Goal: Information Seeking & Learning: Find specific fact

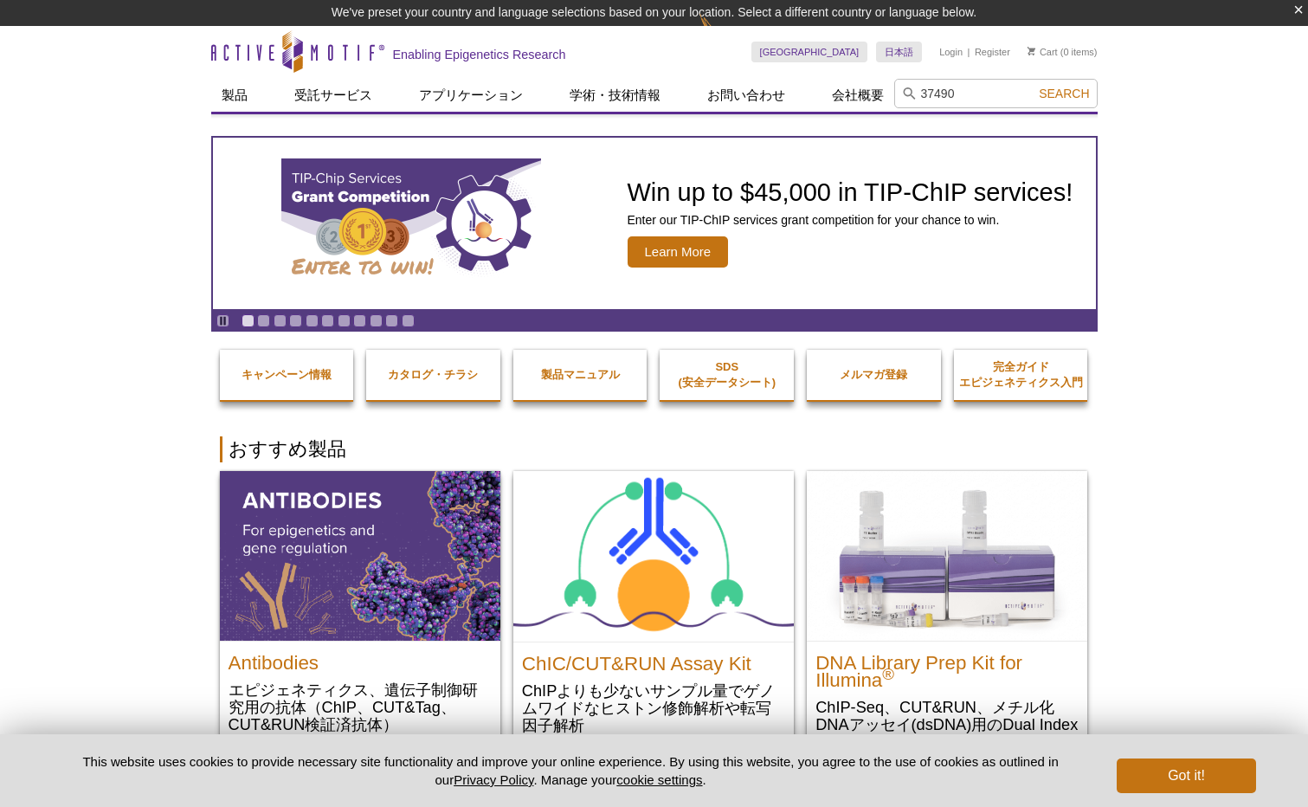
type input "37490"
click at [1053, 99] on span "Search" at bounding box center [1064, 94] width 50 height 14
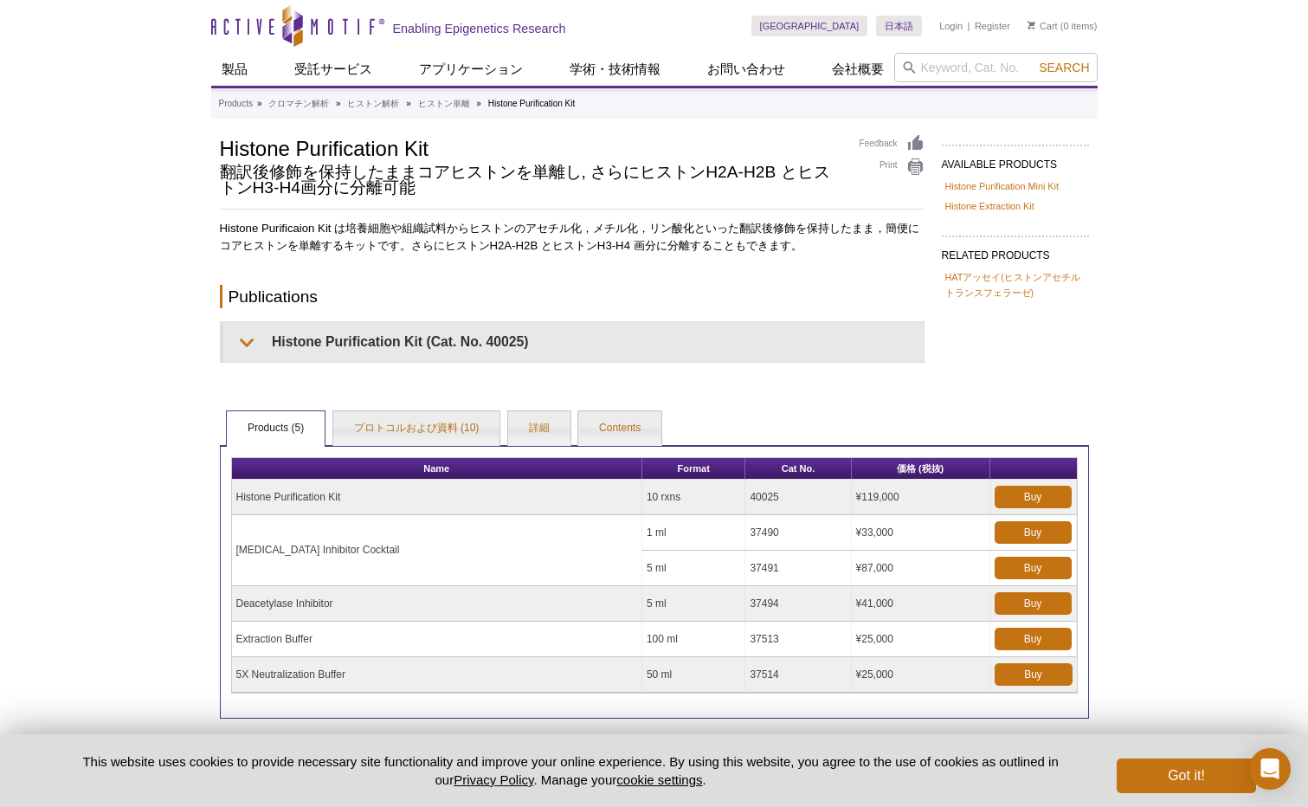
scroll to position [102, 0]
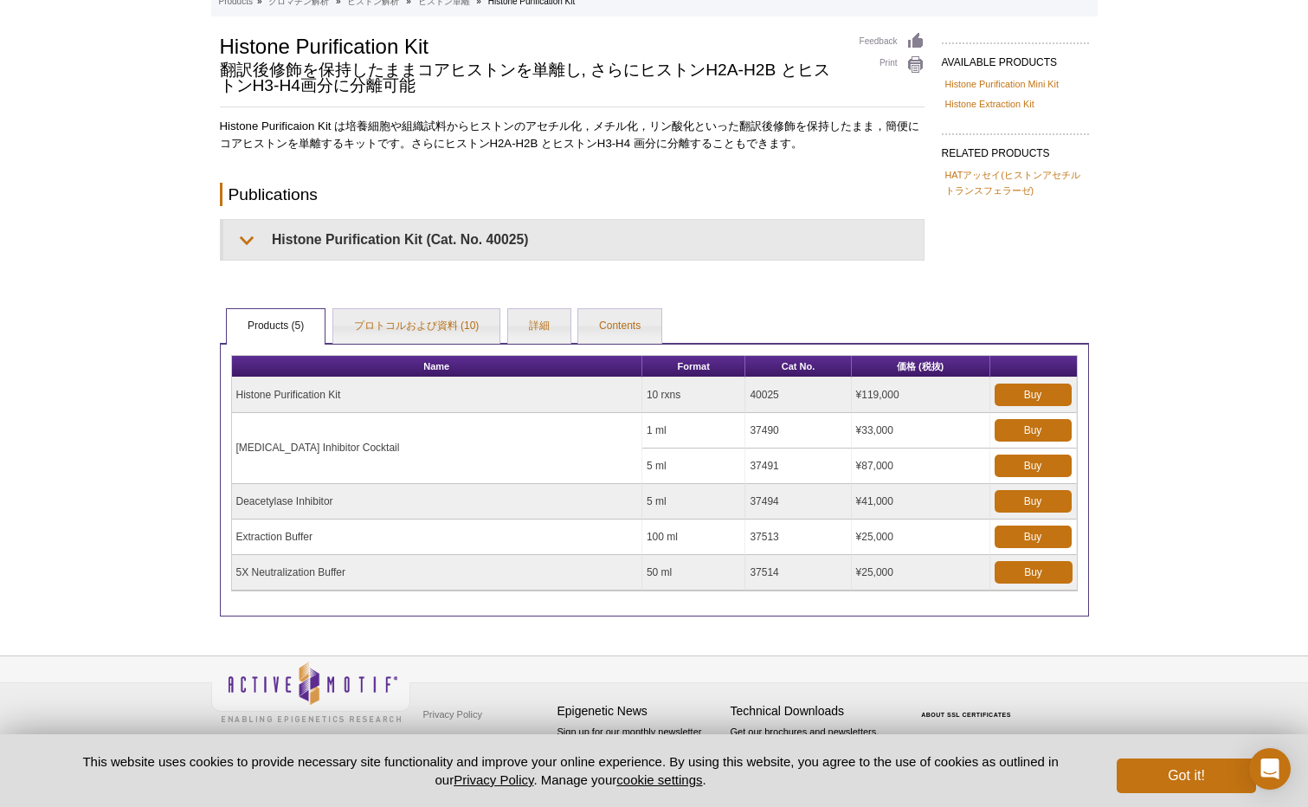
click at [106, 248] on div "Active Motif Logo Enabling Epigenetics Research 0 Search Skip to content Active…" at bounding box center [654, 352] width 1308 height 909
